Goal: Obtain resource: Obtain resource

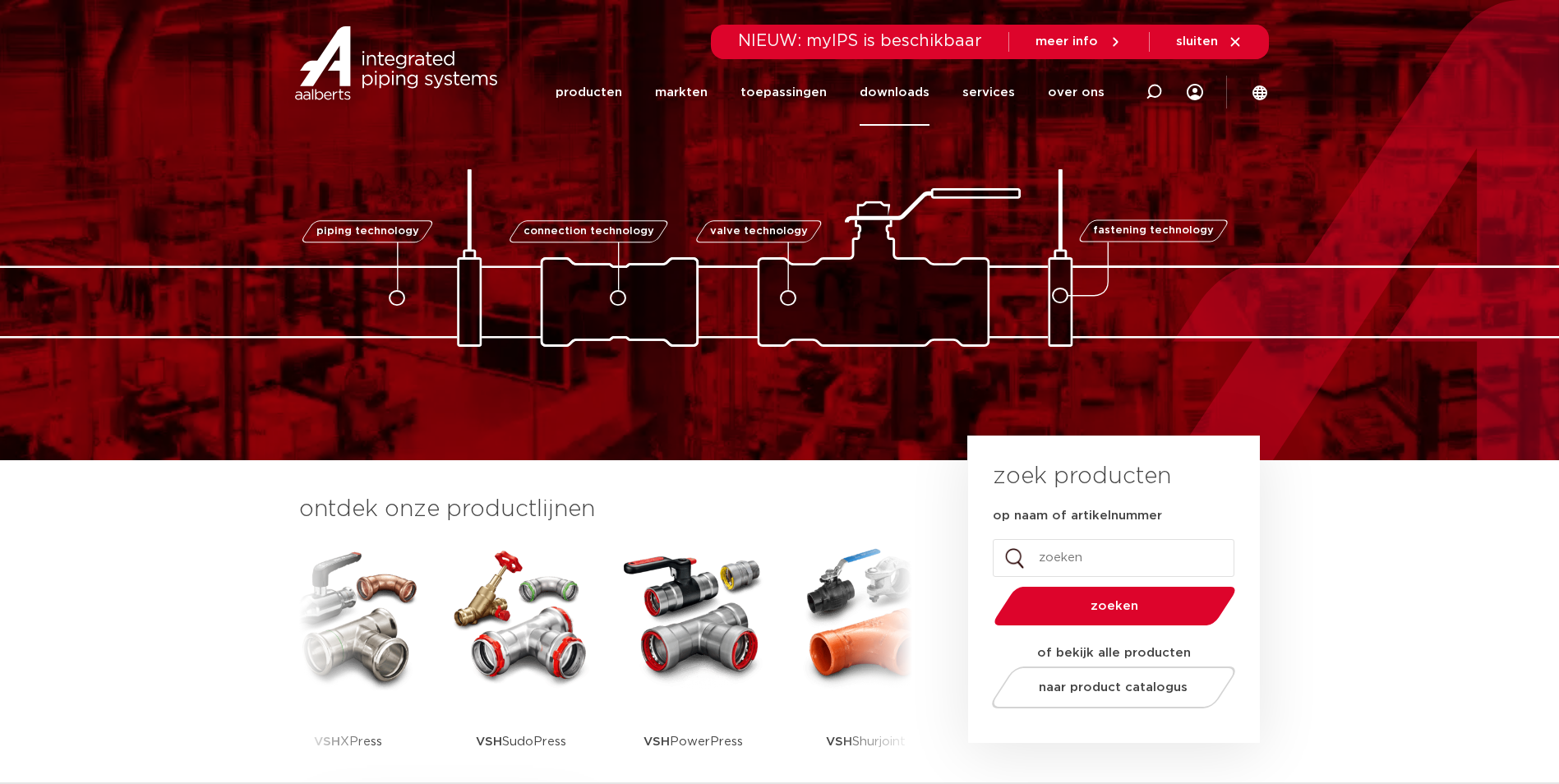
click at [901, 97] on link "downloads" at bounding box center [895, 93] width 70 height 67
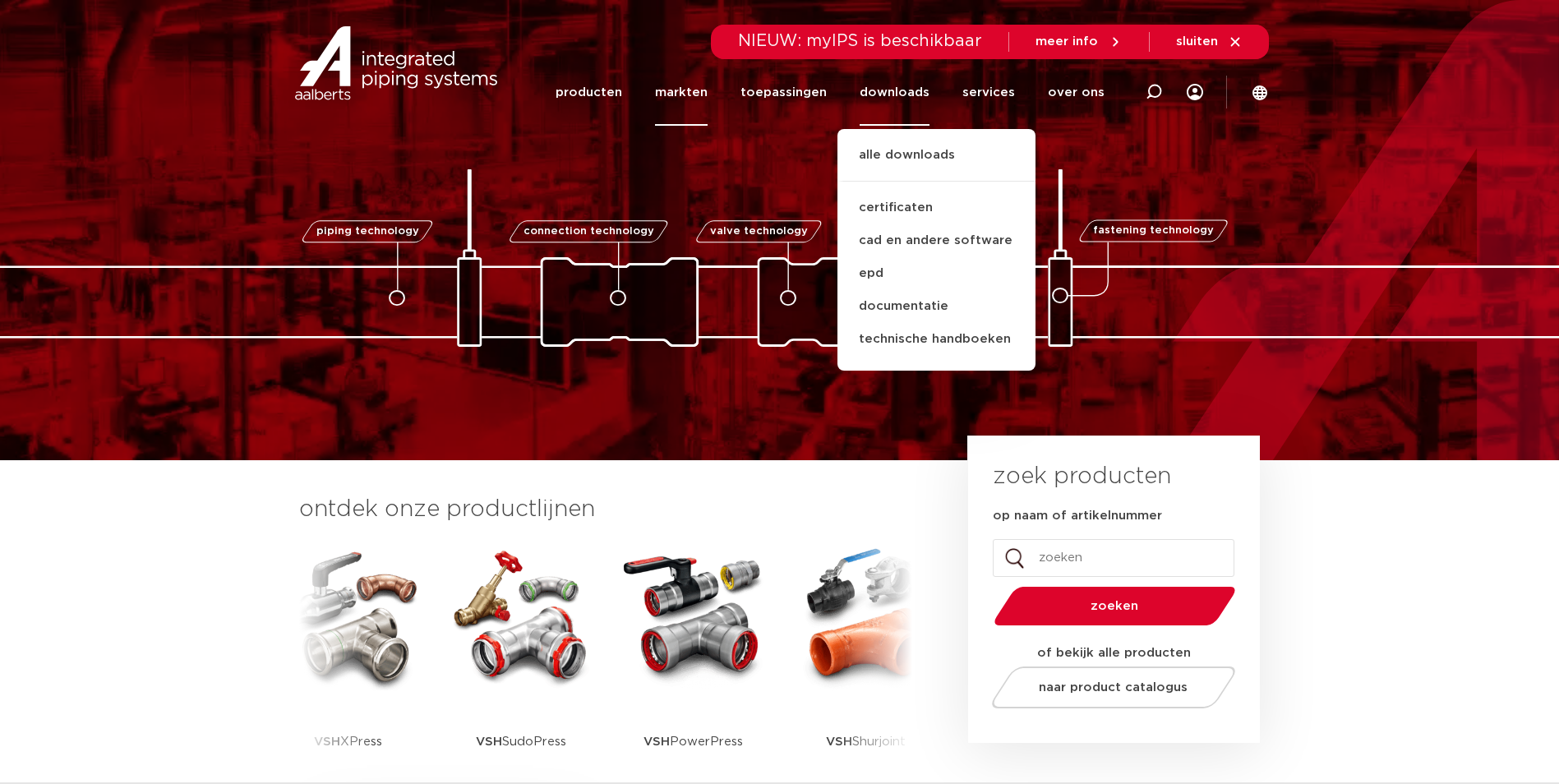
click at [705, 88] on link "markten" at bounding box center [681, 93] width 53 height 67
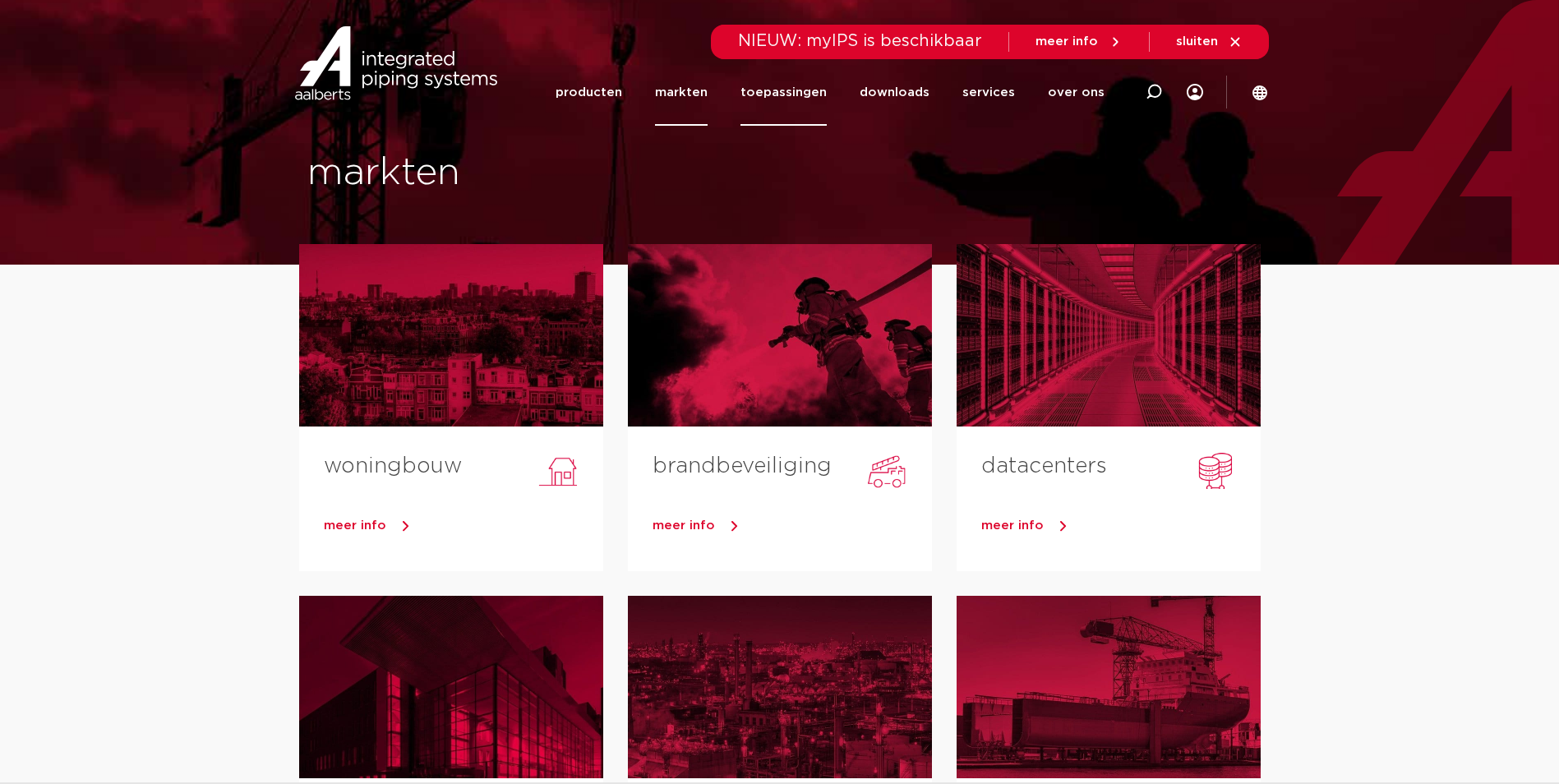
click at [797, 101] on link "toepassingen" at bounding box center [783, 93] width 86 height 67
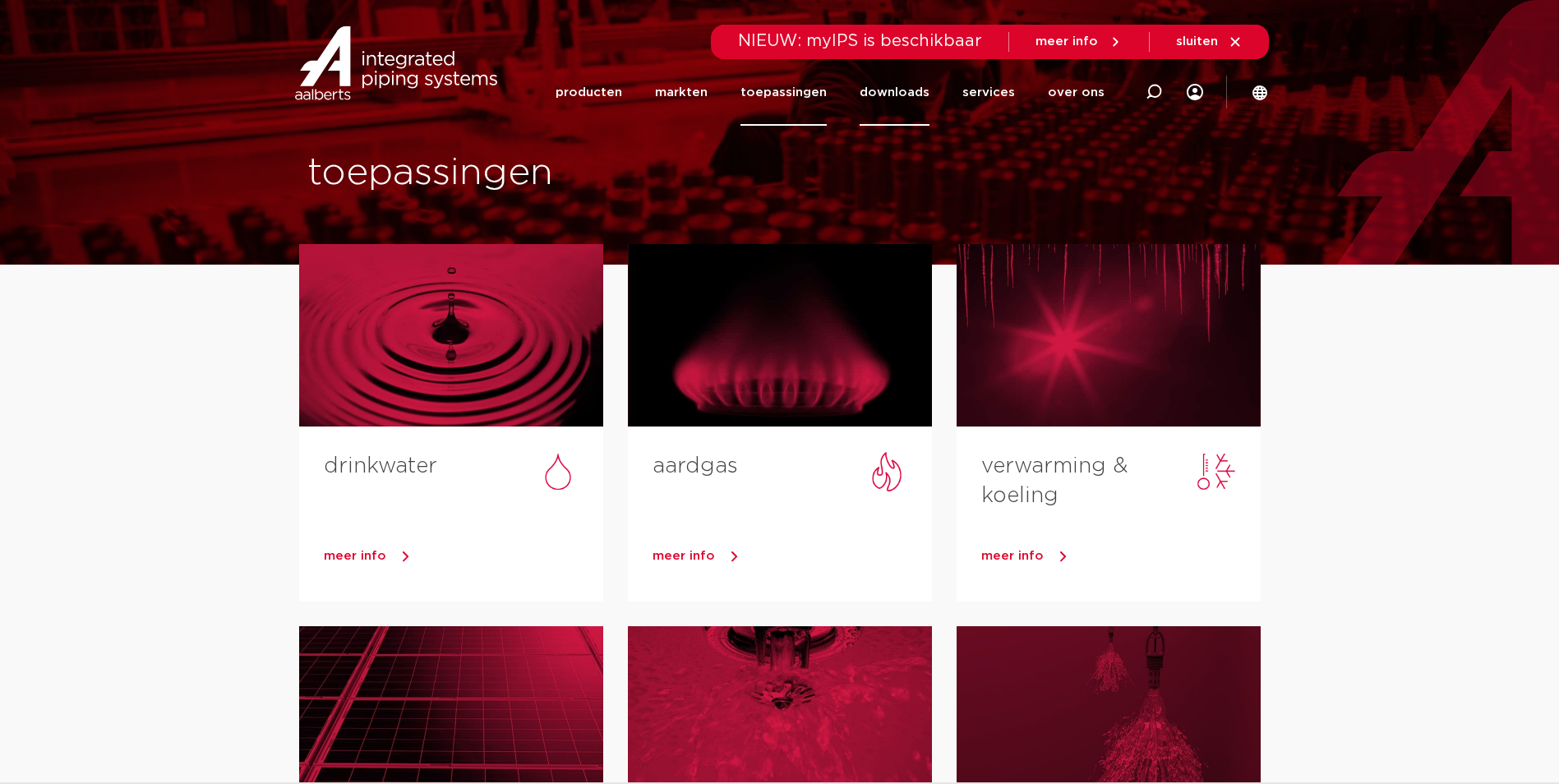
click at [875, 89] on link "downloads" at bounding box center [895, 93] width 70 height 67
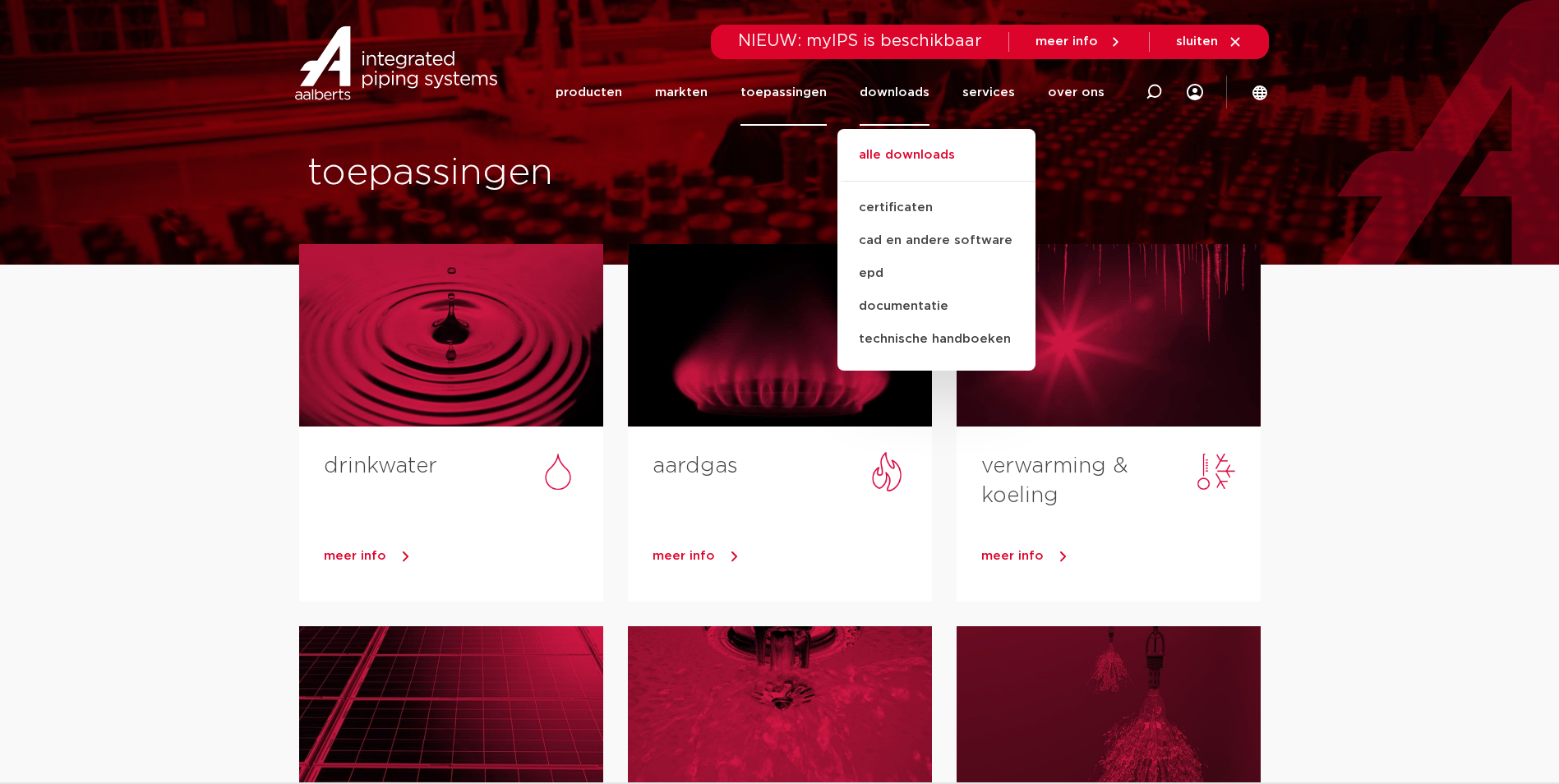
click at [885, 155] on link "alle downloads" at bounding box center [936, 163] width 198 height 36
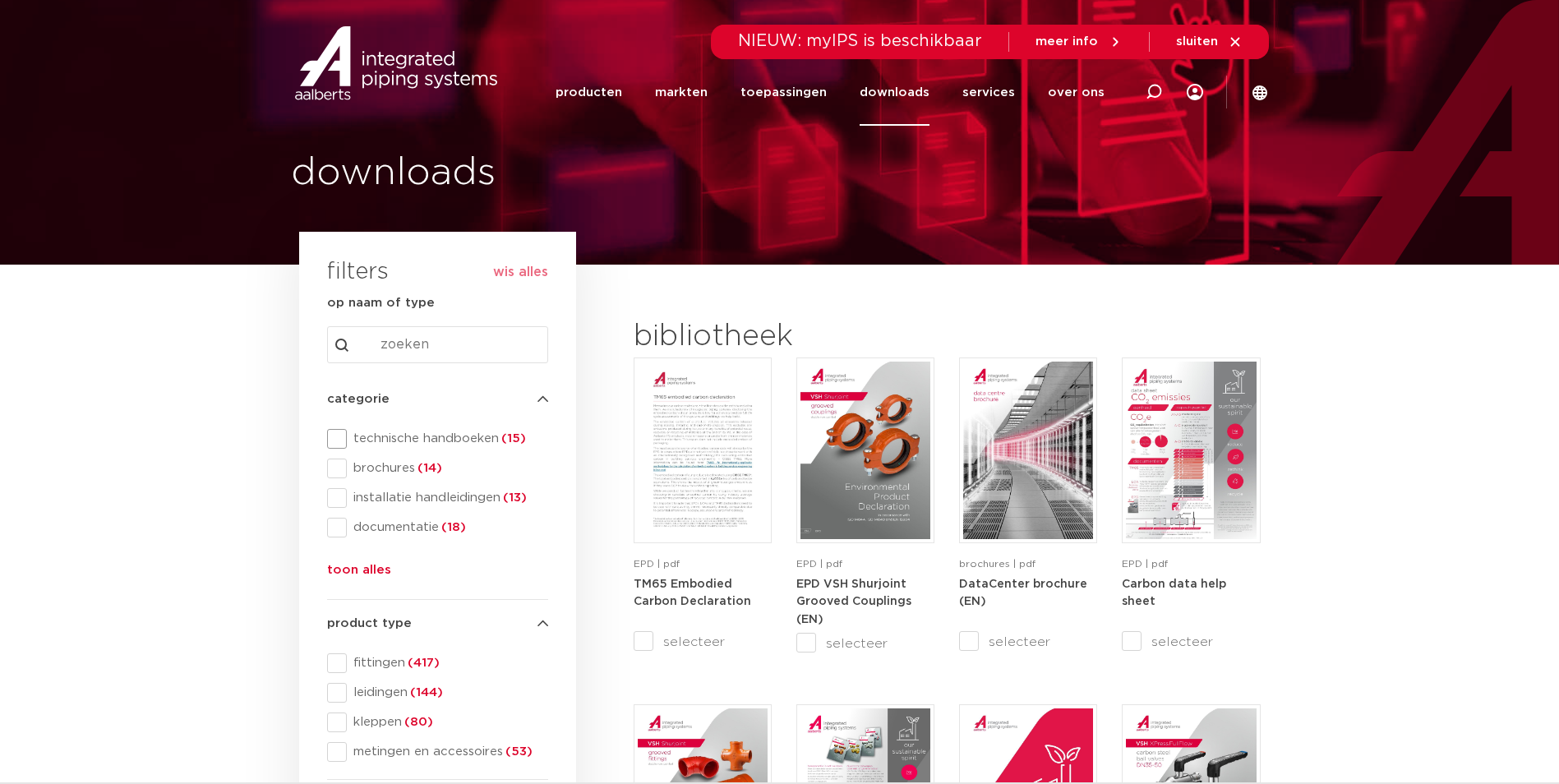
click at [353, 443] on span "technische handboeken (15)" at bounding box center [447, 439] width 201 height 17
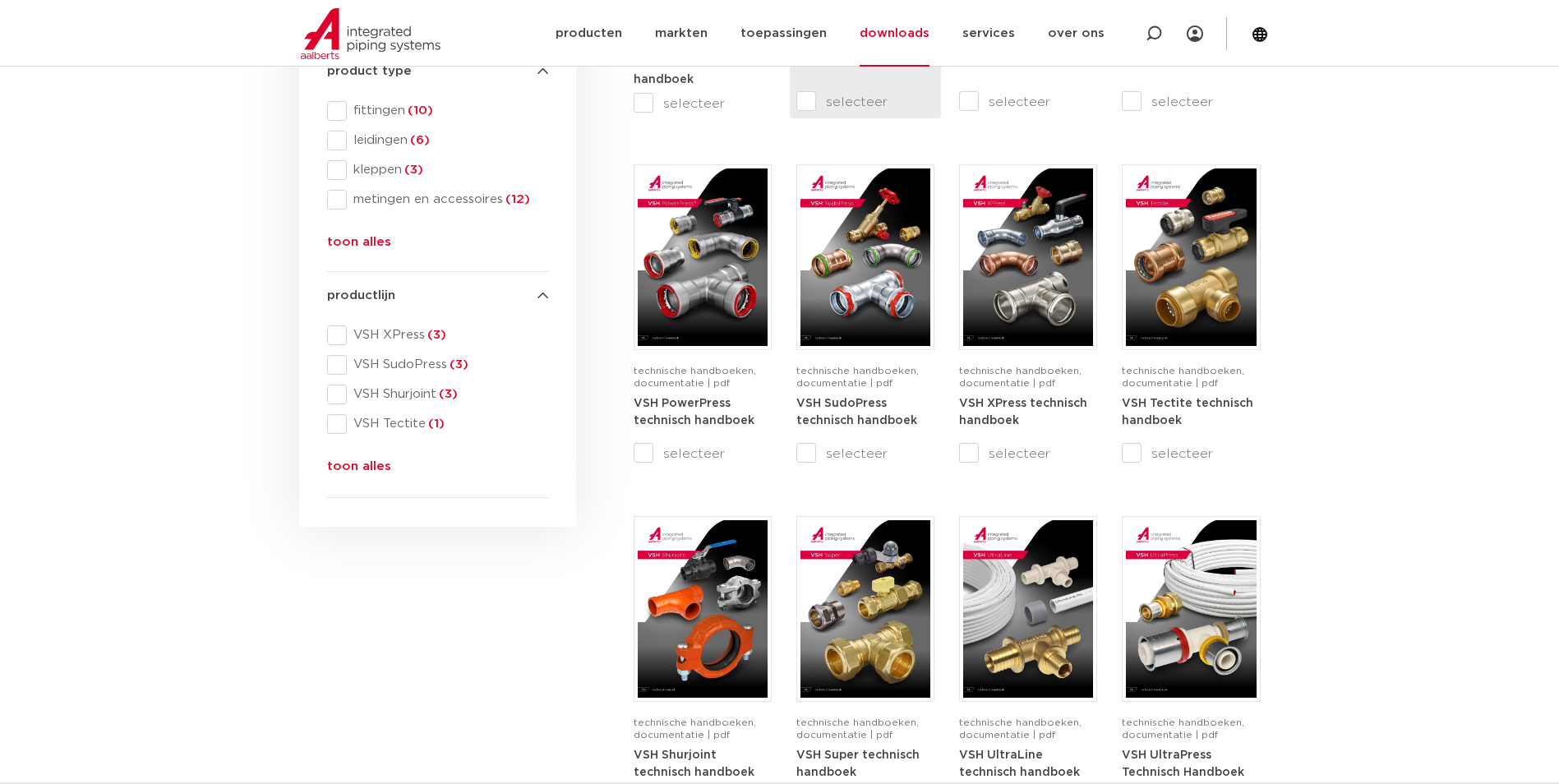
scroll to position [575, 0]
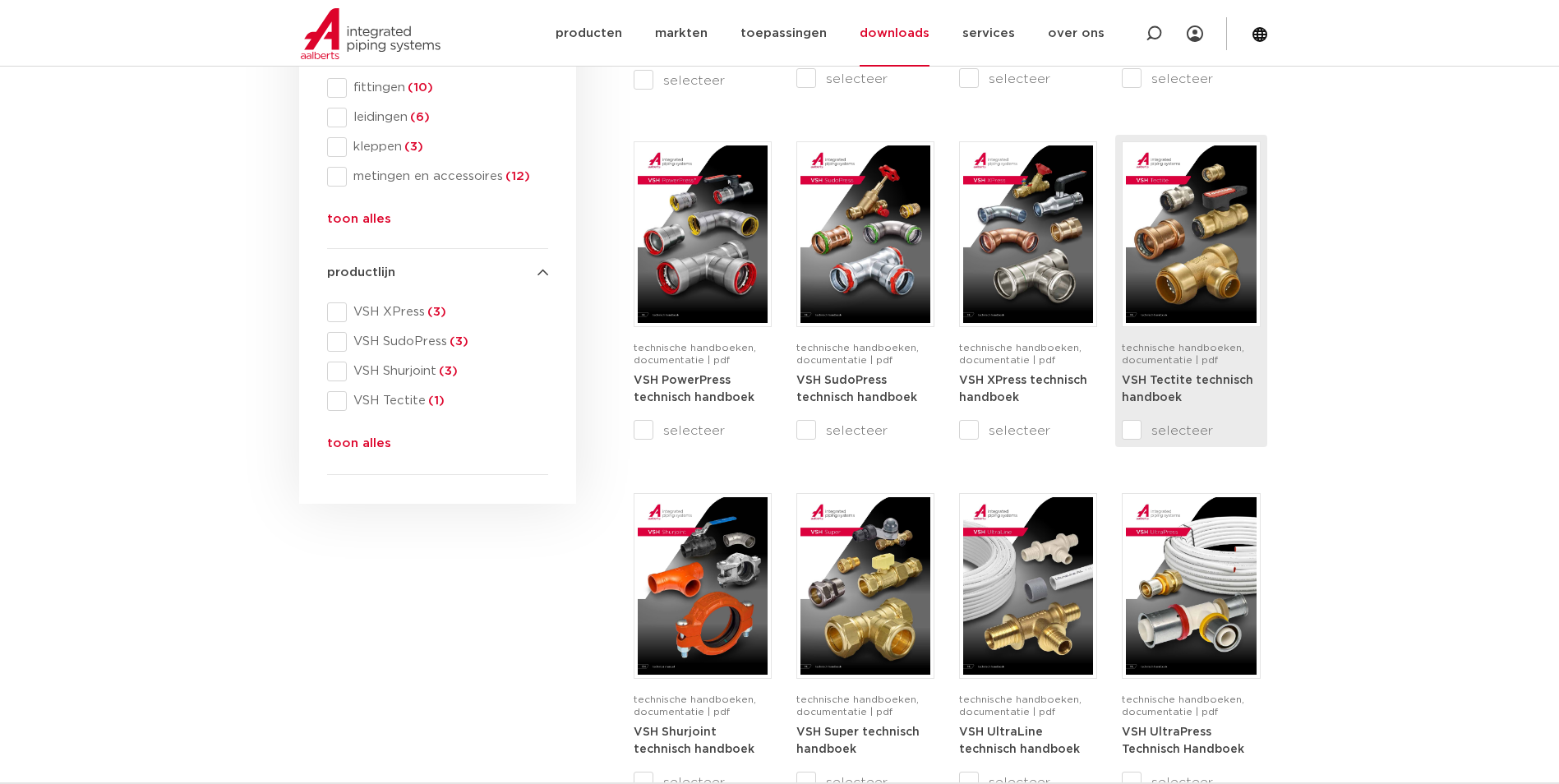
click at [1124, 405] on div "VSH Tectite technisch handboek" at bounding box center [1190, 395] width 138 height 49
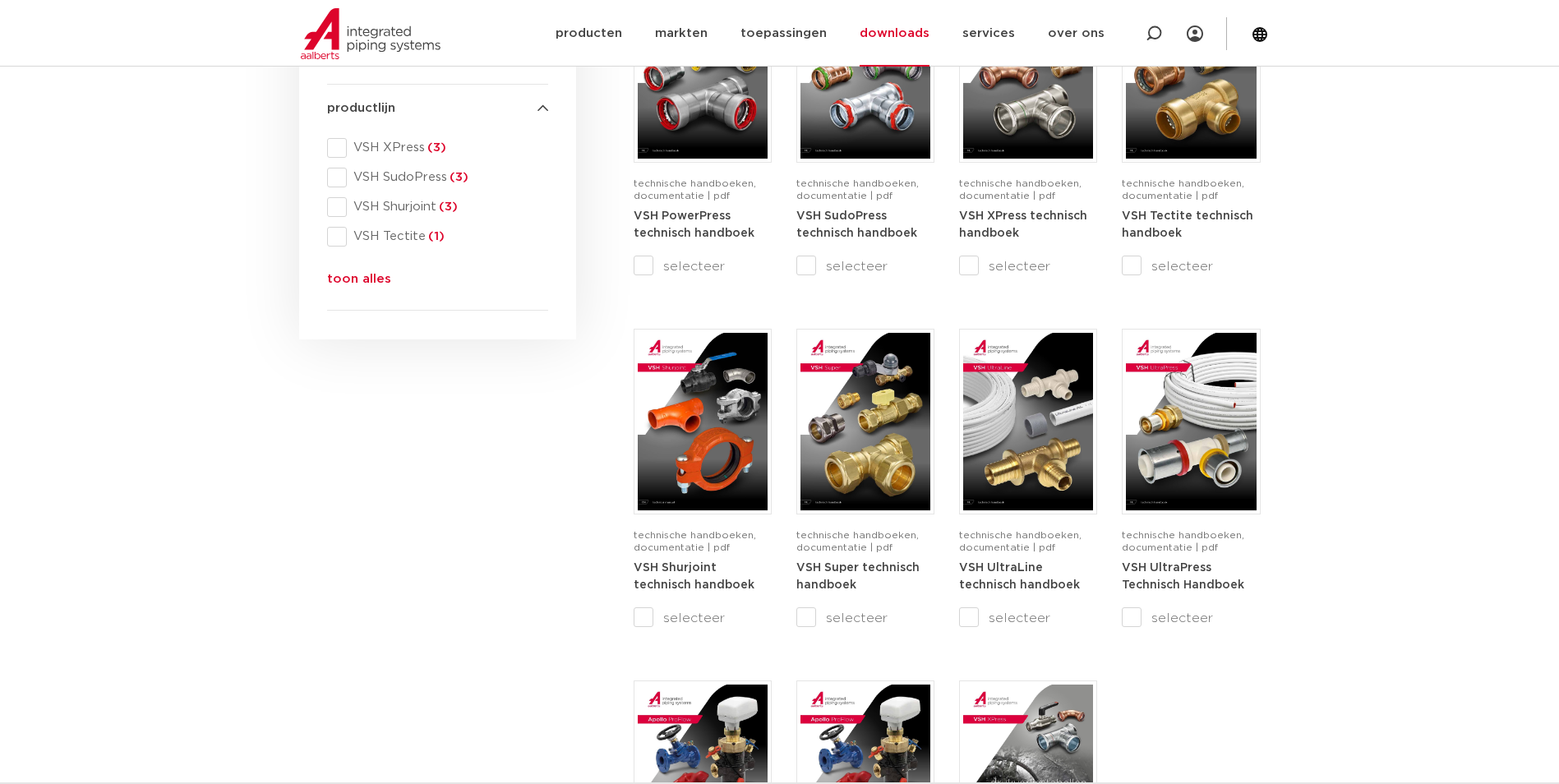
scroll to position [82, 0]
